Goal: Task Accomplishment & Management: Complete application form

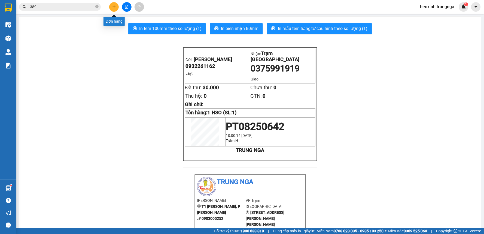
click at [111, 7] on button at bounding box center [114, 7] width 10 height 10
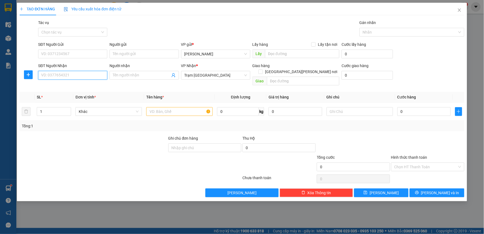
click at [70, 74] on input "SĐT Người Nhận" at bounding box center [72, 75] width 69 height 9
type input "0347774820"
click at [64, 85] on div "0347774820" at bounding box center [72, 86] width 63 height 6
type input "40.000"
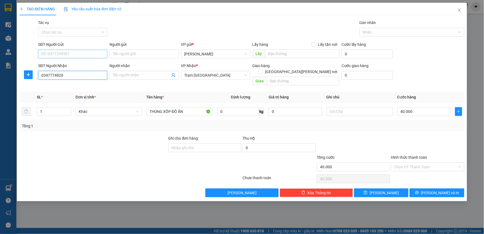
type input "0347774820"
click at [80, 56] on input "SĐT Người Gửi" at bounding box center [72, 54] width 69 height 9
click at [55, 64] on div "0337312956" at bounding box center [72, 65] width 63 height 6
type input "0337312956"
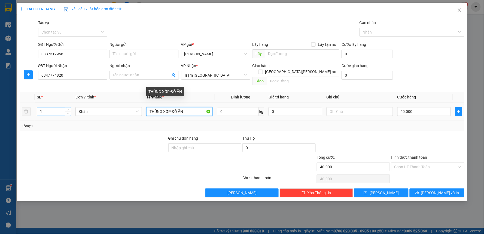
drag, startPoint x: 186, startPoint y: 105, endPoint x: 48, endPoint y: 107, distance: 138.2
click at [48, 107] on tr "1 [PERSON_NAME] XỐP ĐỒ ĂN 0 kg 0 40.000" at bounding box center [242, 111] width 445 height 18
type input "1TX TRẮNG"
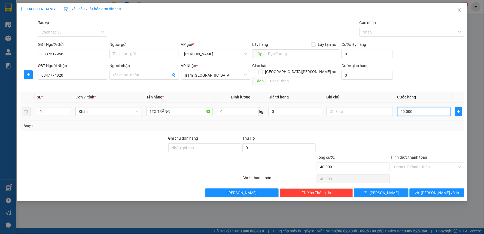
click at [421, 107] on input "40.000" at bounding box center [425, 111] width 54 height 9
type input "3"
type input "30"
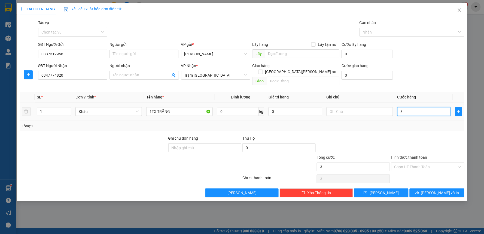
type input "30"
type input "30.000"
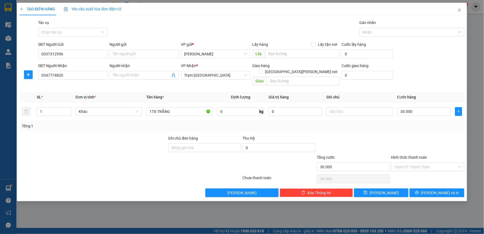
click at [425, 123] on div "Tổng: 1" at bounding box center [242, 126] width 441 height 6
click at [413, 163] on input "Hình thức thanh toán" at bounding box center [426, 167] width 63 height 8
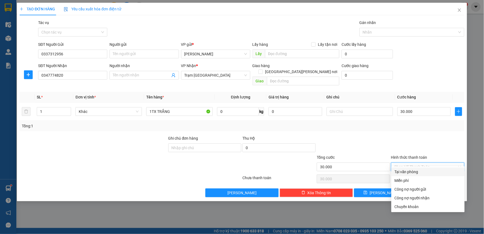
click at [399, 171] on div "Tại văn phòng" at bounding box center [428, 172] width 67 height 6
type input "0"
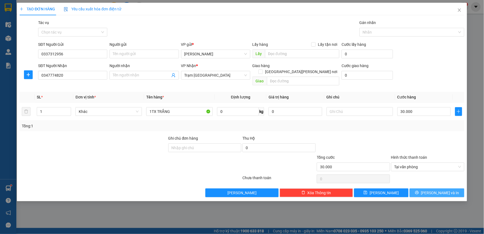
click at [440, 188] on button "[PERSON_NAME] và In" at bounding box center [437, 192] width 55 height 9
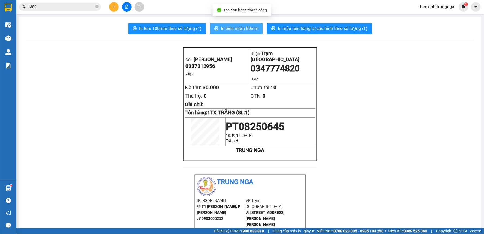
click at [226, 29] on span "In biên nhận 80mm" at bounding box center [240, 28] width 38 height 7
